Goal: Task Accomplishment & Management: Use online tool/utility

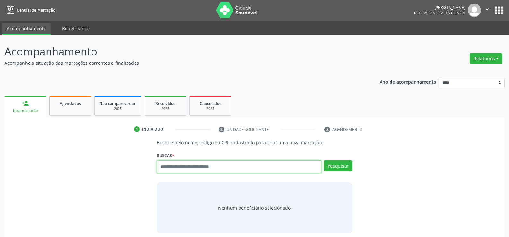
click at [189, 170] on input "text" at bounding box center [239, 167] width 165 height 13
type input "**********"
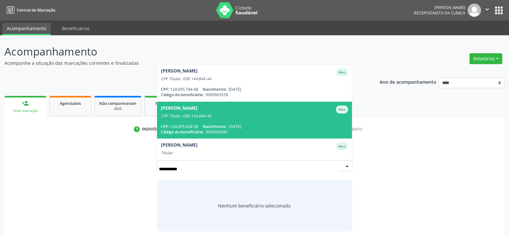
scroll to position [15, 0]
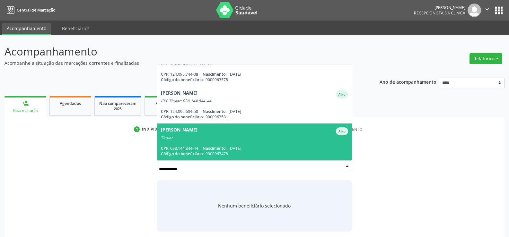
click at [216, 140] on div "Titular" at bounding box center [254, 137] width 187 height 5
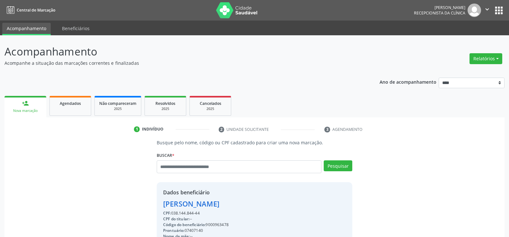
drag, startPoint x: 165, startPoint y: 205, endPoint x: 261, endPoint y: 200, distance: 95.8
click at [244, 201] on div "[PERSON_NAME]" at bounding box center [203, 204] width 81 height 11
click at [209, 196] on div "Dados beneficiário" at bounding box center [203, 193] width 81 height 8
drag, startPoint x: 164, startPoint y: 205, endPoint x: 332, endPoint y: 203, distance: 167.9
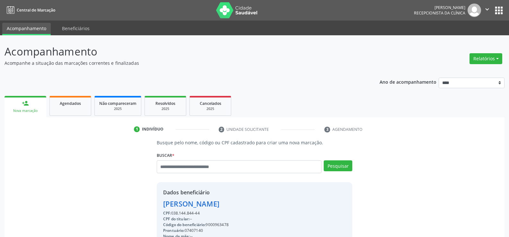
copy div "[PERSON_NAME]"
click at [75, 108] on link "Agendados" at bounding box center [70, 106] width 42 height 20
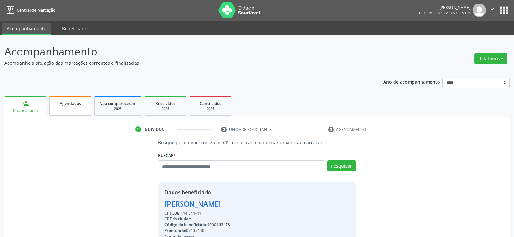
select select "*"
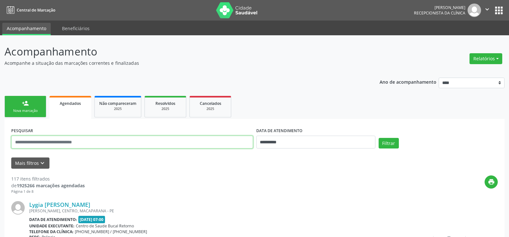
click at [51, 144] on input "text" at bounding box center [132, 142] width 242 height 13
paste input "**********"
type input "**********"
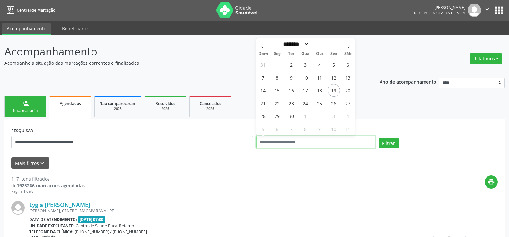
click at [379, 138] on button "Filtrar" at bounding box center [389, 143] width 20 height 11
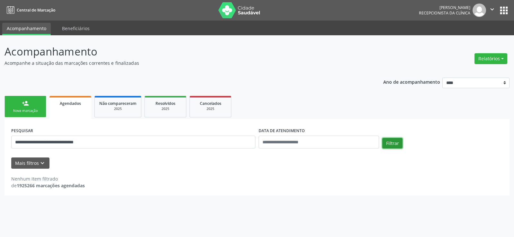
click at [390, 140] on button "Filtrar" at bounding box center [392, 143] width 20 height 11
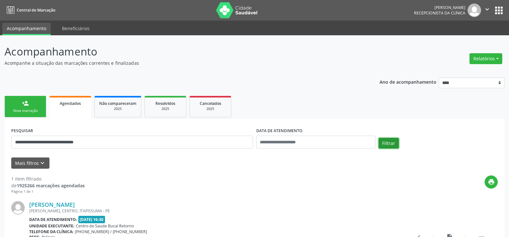
click at [390, 140] on button "Filtrar" at bounding box center [389, 143] width 20 height 11
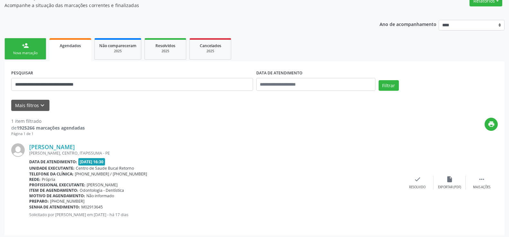
scroll to position [61, 0]
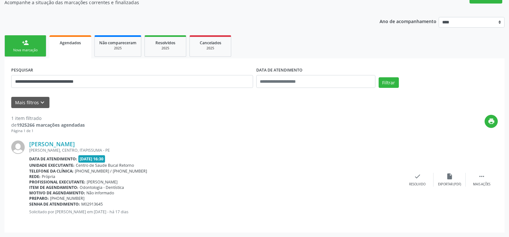
click at [26, 50] on div "Nova marcação" at bounding box center [25, 50] width 32 height 5
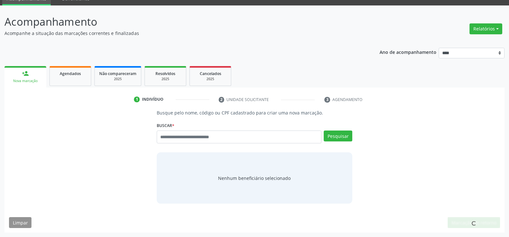
scroll to position [30, 0]
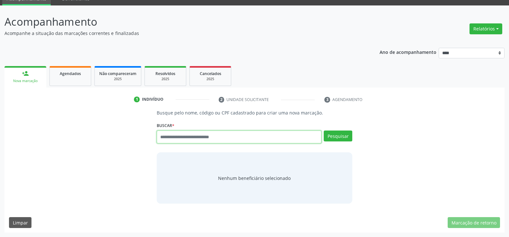
click at [175, 135] on input "text" at bounding box center [239, 137] width 165 height 13
type input "**********"
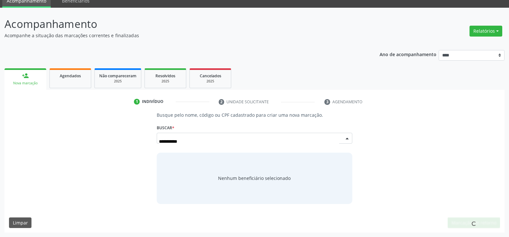
scroll to position [28, 0]
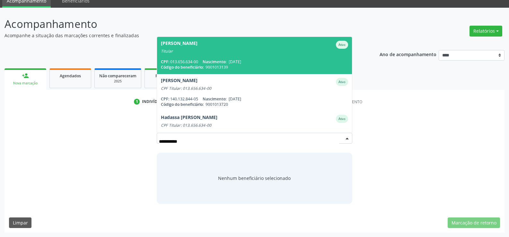
click at [234, 56] on span "[PERSON_NAME] Ativo Titular CPF: 013.656.634-00 Nascimento: [DATE] Código do be…" at bounding box center [254, 55] width 195 height 37
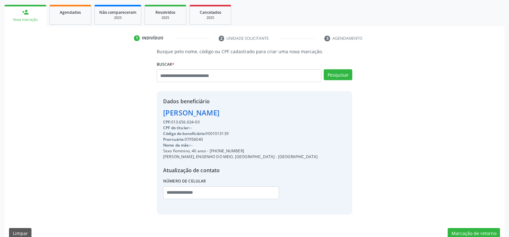
scroll to position [92, 0]
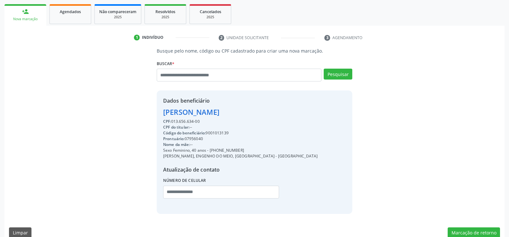
drag, startPoint x: 164, startPoint y: 111, endPoint x: 223, endPoint y: 123, distance: 60.0
click at [223, 123] on div "Dados beneficiário [PERSON_NAME] CPF: 013.656.634-00 CPF do titular: -- Código …" at bounding box center [240, 152] width 154 height 110
copy div "[PERSON_NAME] CPF: 013.656.634-00"
click at [216, 77] on input "text" at bounding box center [239, 75] width 165 height 13
paste input "**********"
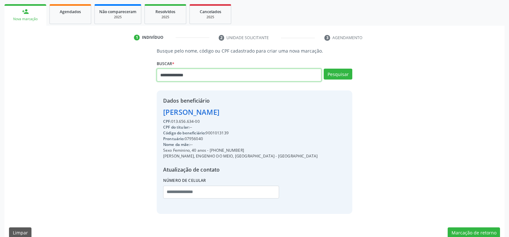
type input "**********"
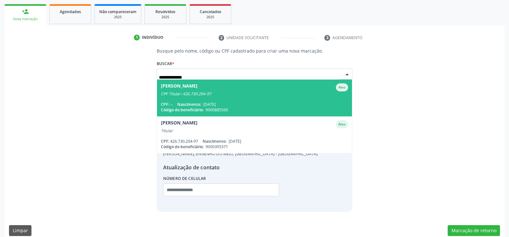
click at [229, 100] on span "[PERSON_NAME] CPF Titular: 426.730.204-97 CPF: -- Nascimento: [DATE] Código do …" at bounding box center [254, 98] width 195 height 37
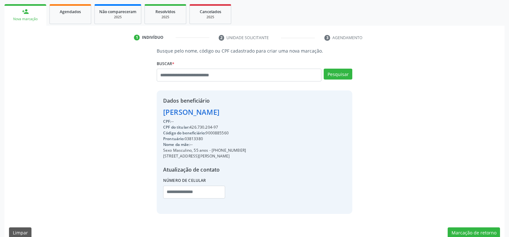
drag, startPoint x: 164, startPoint y: 112, endPoint x: 288, endPoint y: 106, distance: 123.8
click at [288, 106] on div "Dados beneficiário [PERSON_NAME] CPF: -- CPF do titular: 426.730.204-97 Código …" at bounding box center [255, 152] width 196 height 123
copy div "[PERSON_NAME]"
drag, startPoint x: 220, startPoint y: 150, endPoint x: 267, endPoint y: 150, distance: 47.2
click at [246, 150] on div "Sexo Masculino, 55 anos - [PHONE_NUMBER]" at bounding box center [204, 151] width 83 height 6
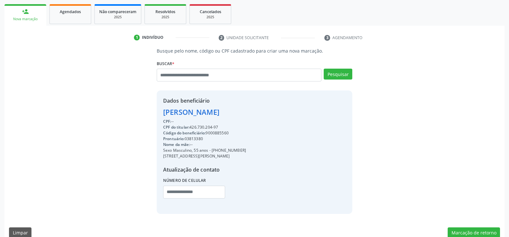
copy div "97328-9304"
click at [282, 80] on input "text" at bounding box center [239, 75] width 165 height 13
paste input "**********"
type input "**********"
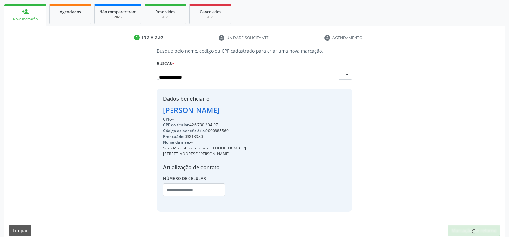
scroll to position [100, 0]
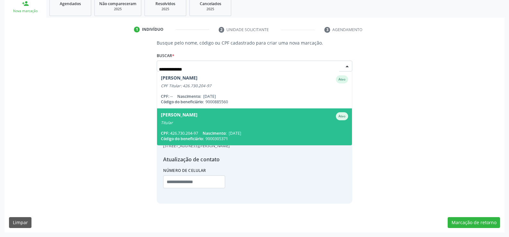
click at [250, 123] on div "Titular" at bounding box center [254, 122] width 187 height 5
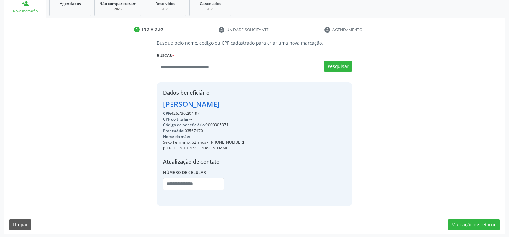
drag, startPoint x: 164, startPoint y: 104, endPoint x: 275, endPoint y: 105, distance: 111.1
click at [244, 105] on div "[PERSON_NAME]" at bounding box center [203, 104] width 81 height 11
copy div "[PERSON_NAME]"
